Goal: Download file/media

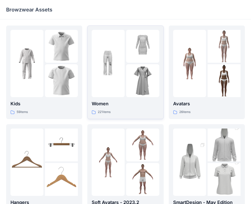
click at [110, 93] on div at bounding box center [108, 63] width 33 height 67
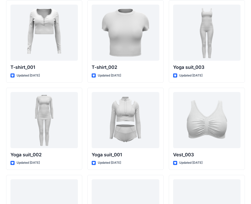
scroll to position [2763, 0]
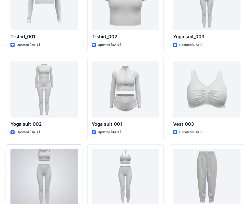
click at [48, 174] on div at bounding box center [43, 177] width 67 height 56
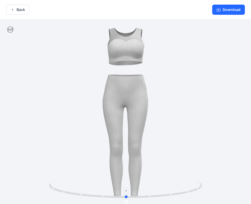
drag, startPoint x: 179, startPoint y: 192, endPoint x: 180, endPoint y: 183, distance: 9.2
click at [180, 183] on icon at bounding box center [126, 189] width 154 height 19
click at [227, 8] on button "Download" at bounding box center [228, 10] width 33 height 10
